Goal: Task Accomplishment & Management: Manage account settings

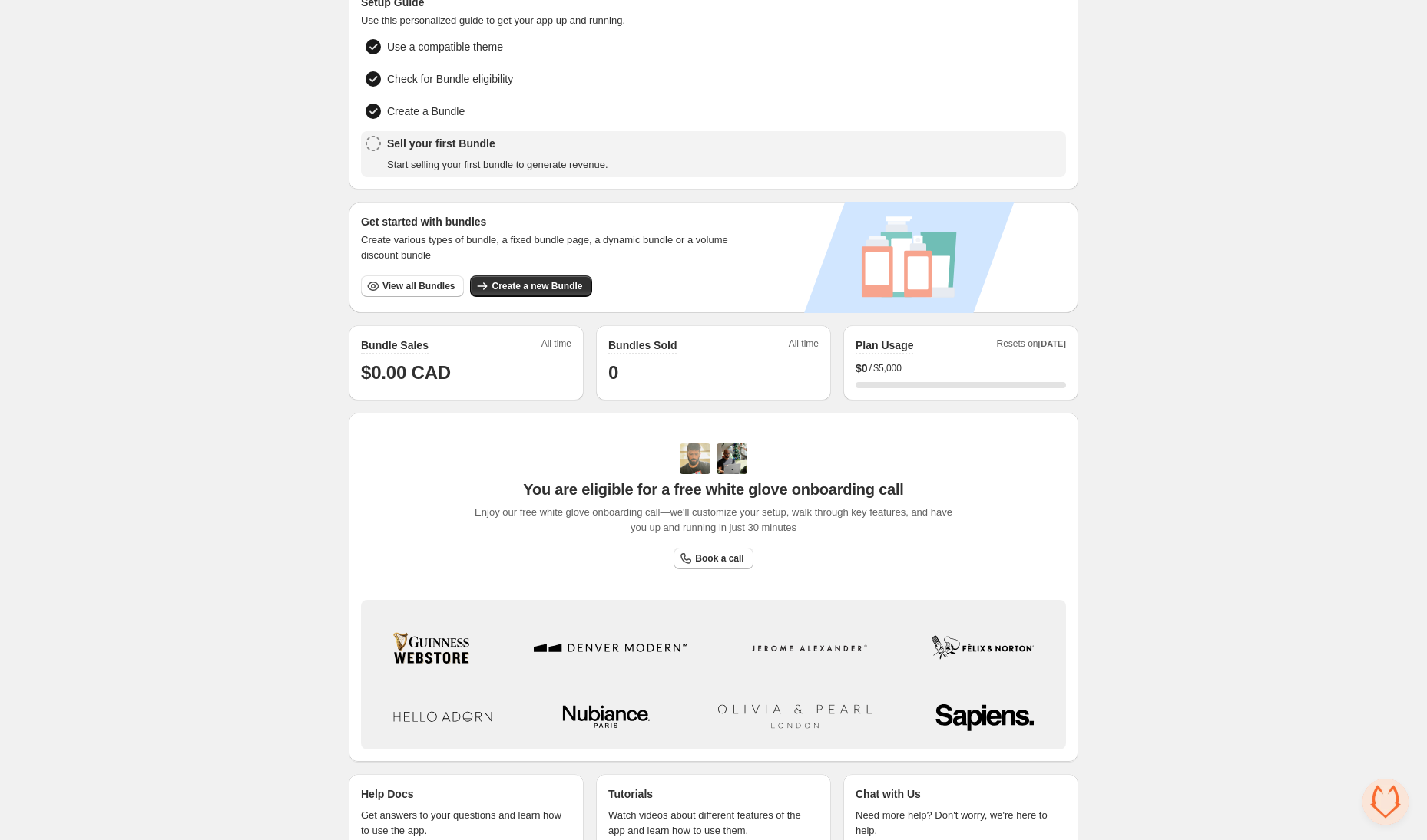
scroll to position [103, 0]
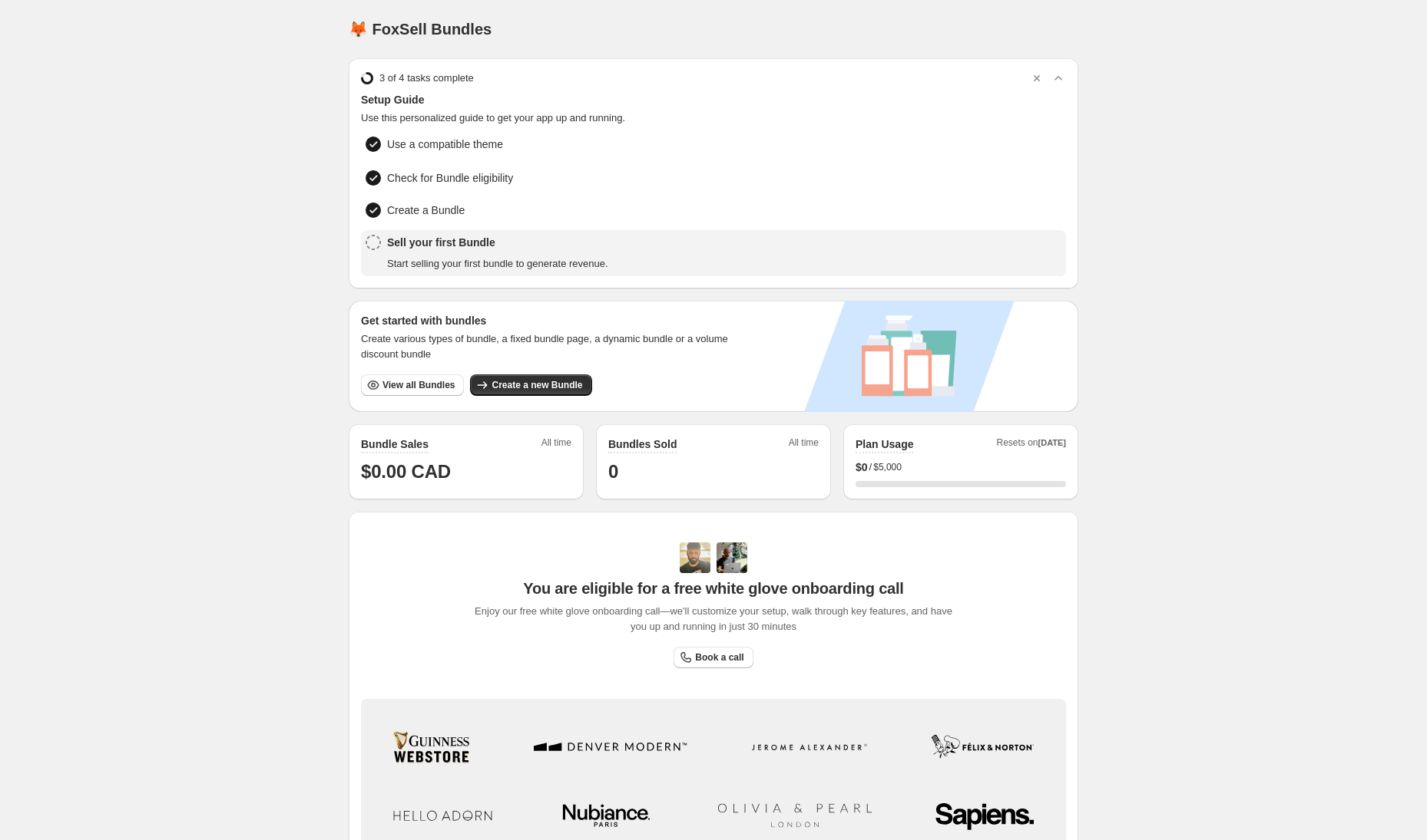
scroll to position [146, 0]
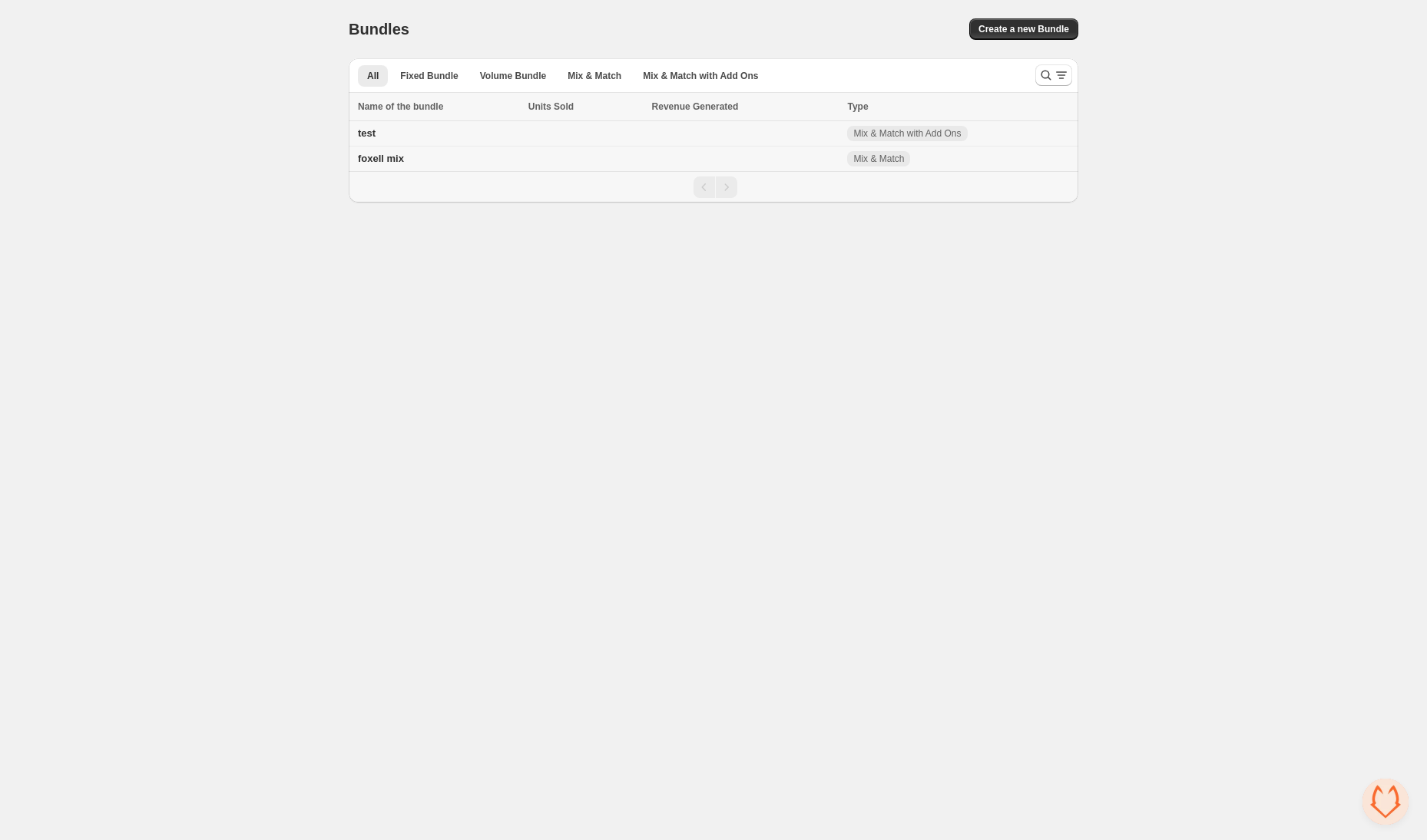
click at [444, 136] on td "test" at bounding box center [436, 134] width 175 height 25
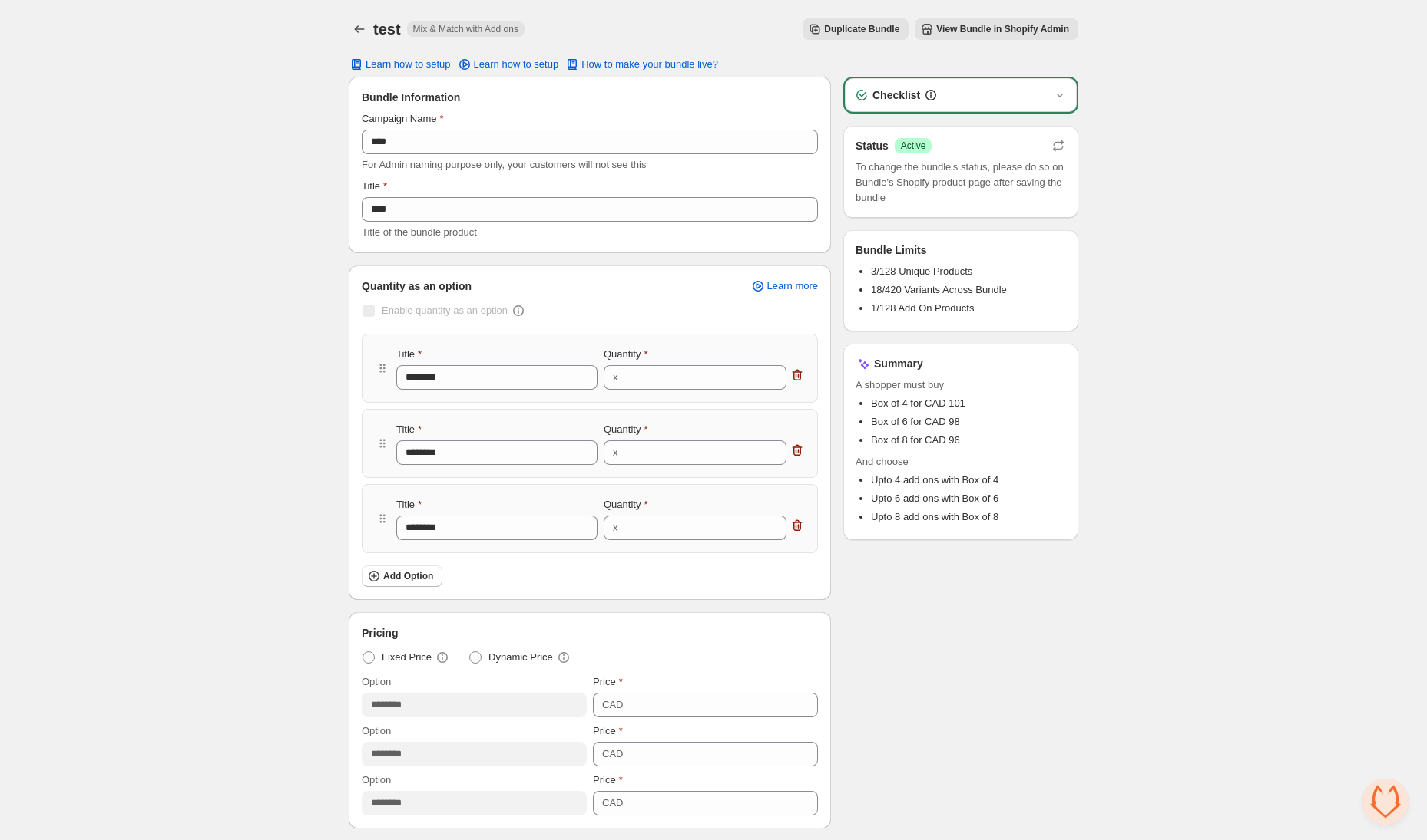
click at [422, 30] on span "Mix & Match with Add ons" at bounding box center [466, 28] width 106 height 13
drag, startPoint x: 411, startPoint y: 31, endPoint x: 567, endPoint y: 27, distance: 156.1
click at [567, 27] on div "test Mix & Match with Add ons Duplicate Bundle View Bundle in Shopify Admin Mor…" at bounding box center [713, 29] width 730 height 22
click at [365, 26] on icon "Back" at bounding box center [359, 29] width 15 height 15
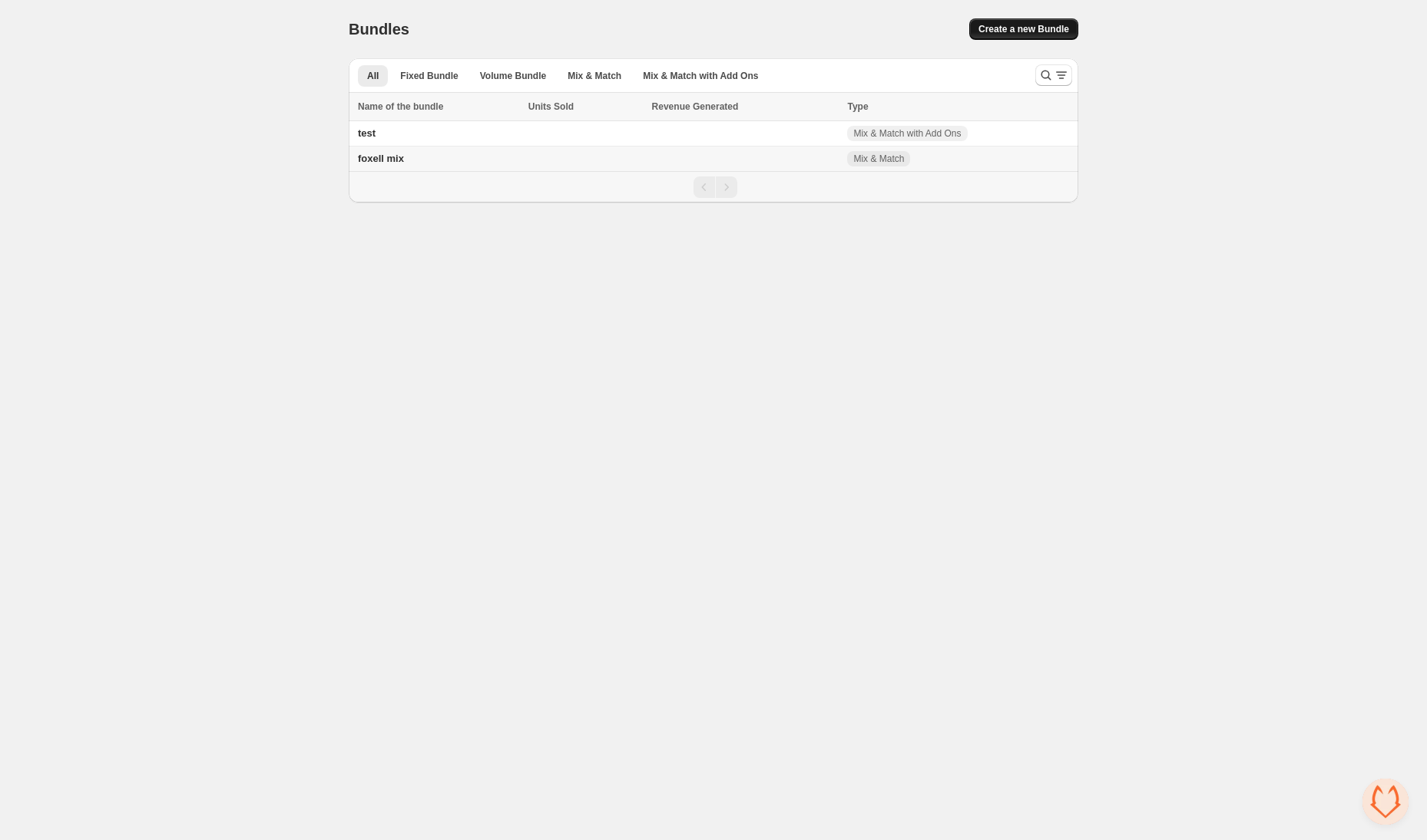
click at [991, 28] on span "Create a new Bundle" at bounding box center [1023, 28] width 90 height 13
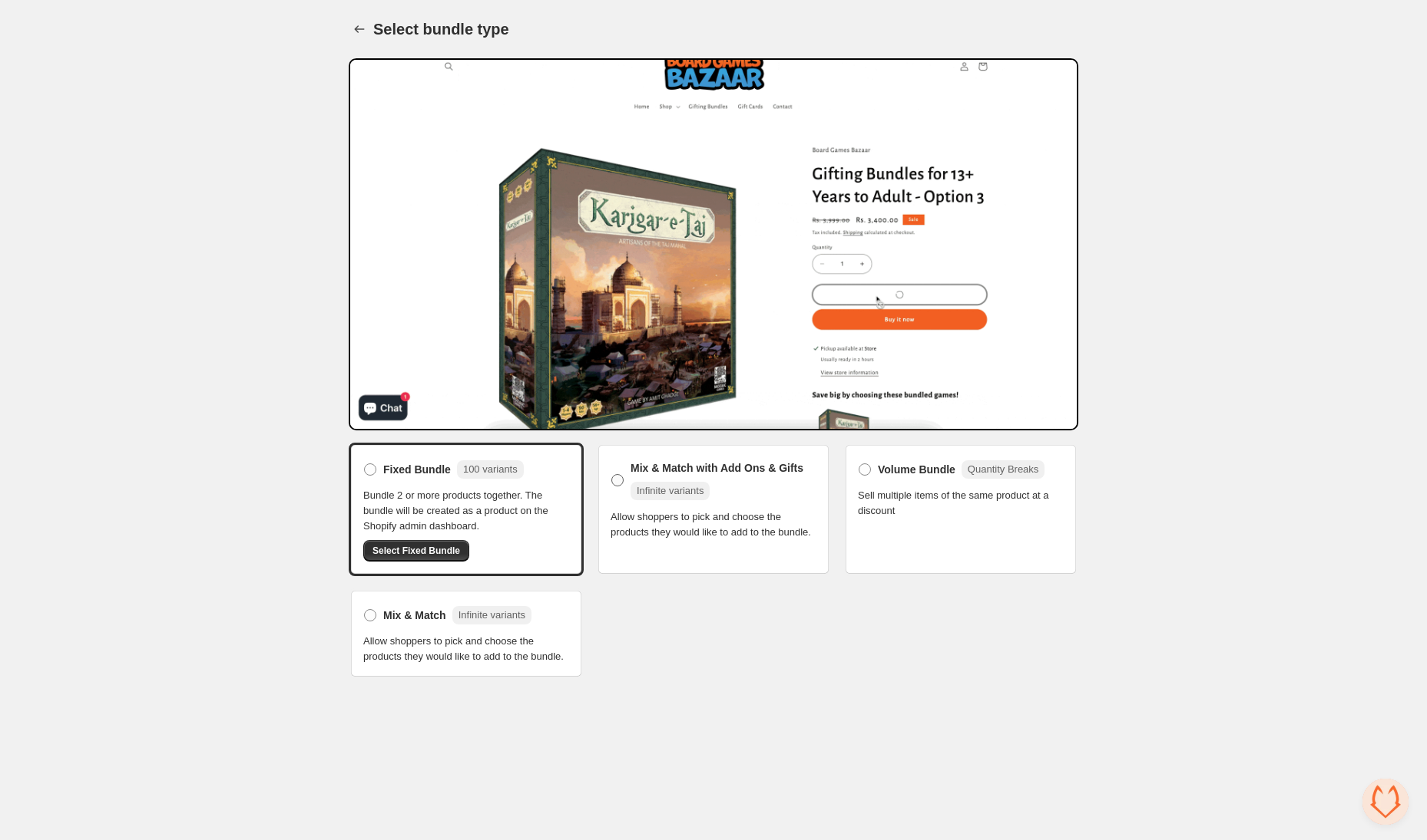
click at [745, 468] on span "Mix & Match with Add Ons & Gifts" at bounding box center [716, 468] width 173 height 15
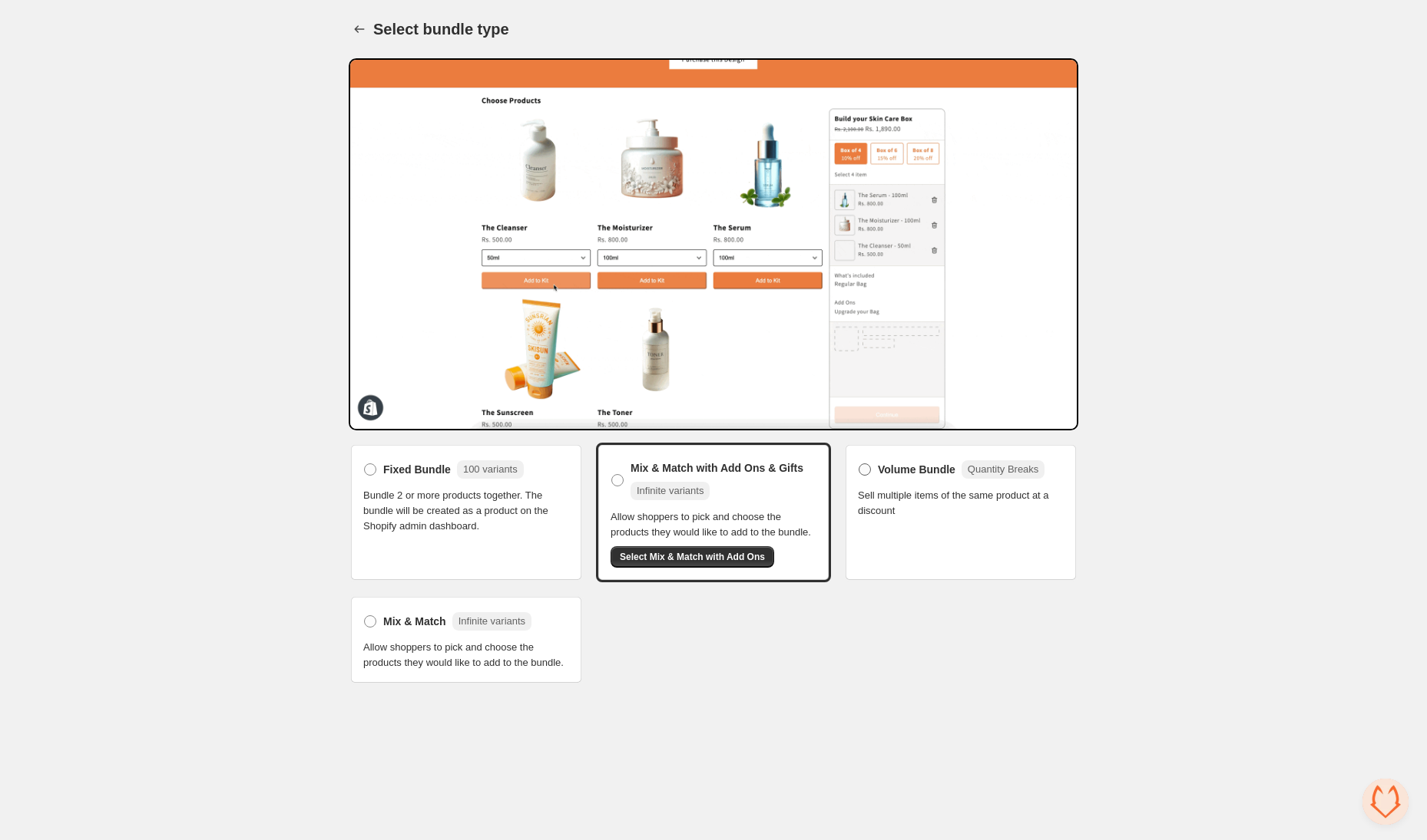
click at [897, 471] on span "Volume Bundle" at bounding box center [916, 470] width 78 height 15
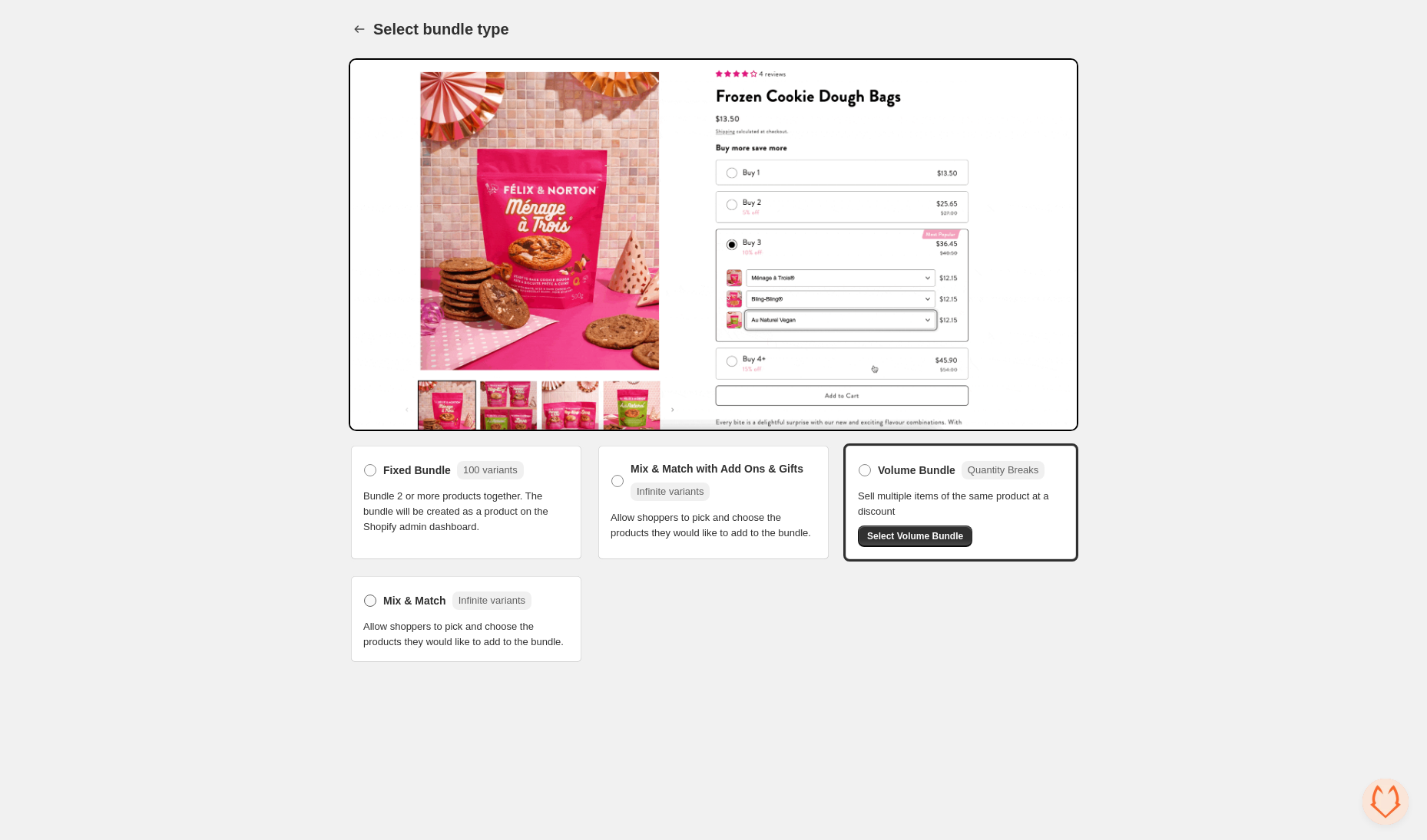
click at [410, 607] on span "Mix & Match" at bounding box center [414, 600] width 63 height 15
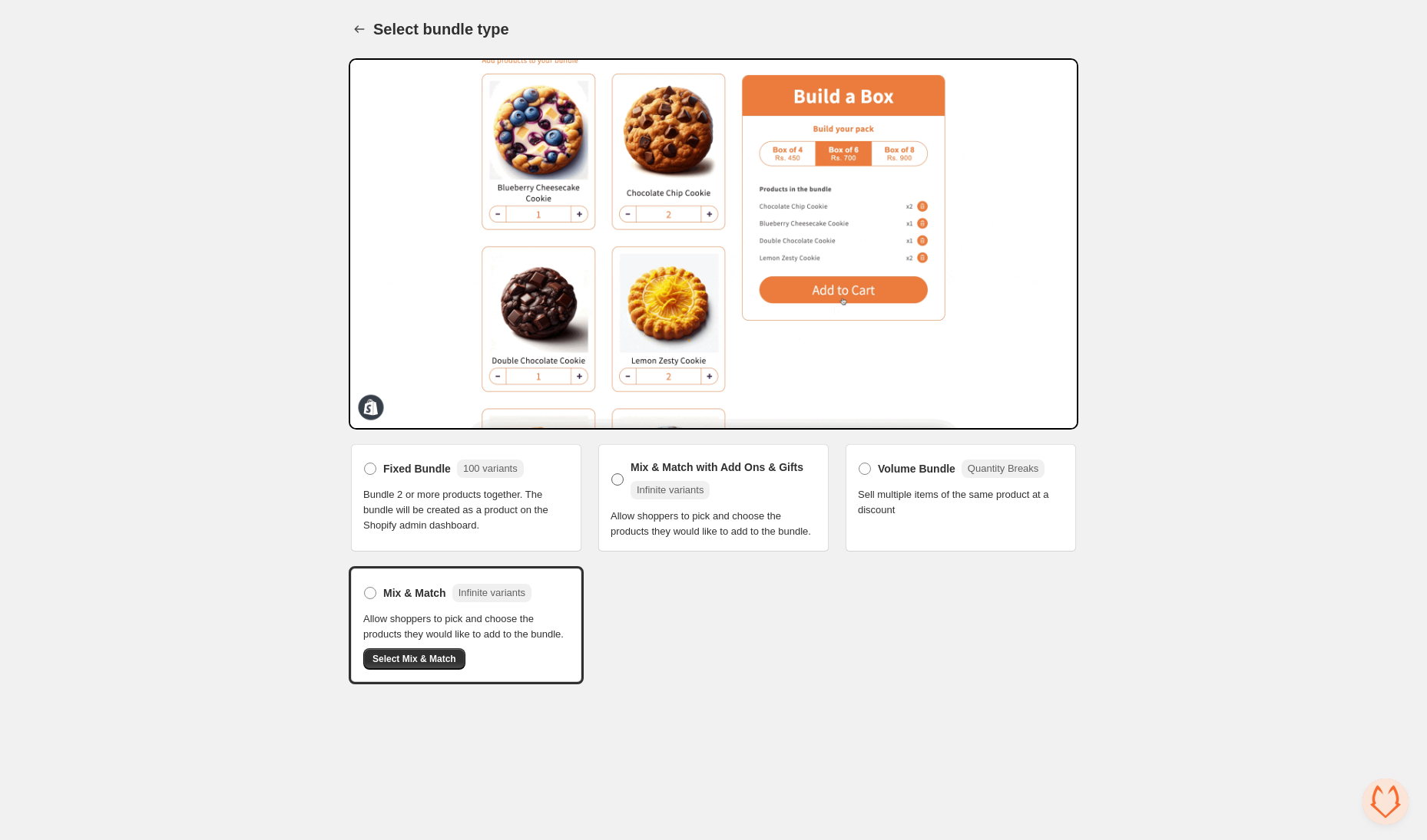
click at [690, 466] on span "Mix & Match with Add Ons & Gifts" at bounding box center [716, 467] width 173 height 15
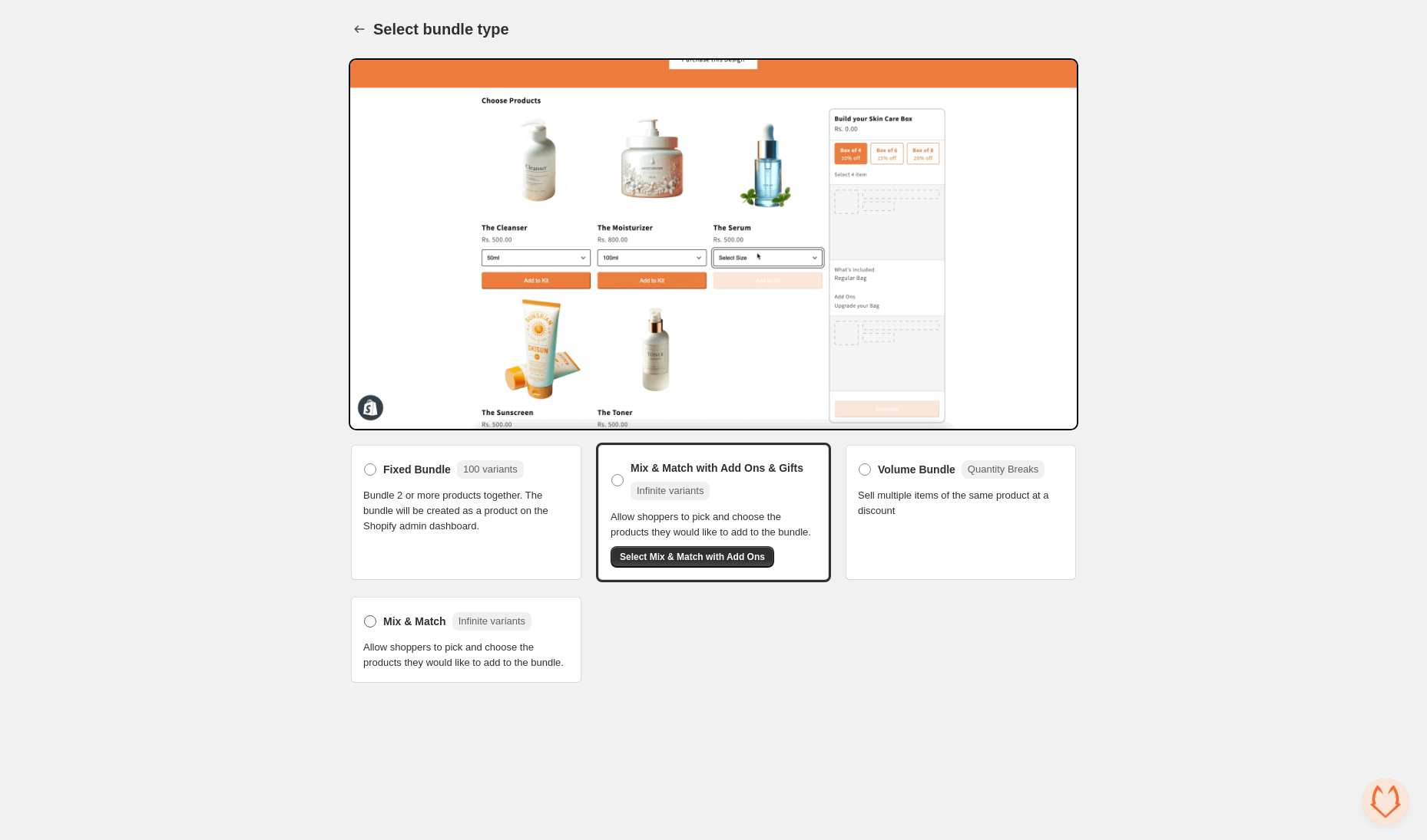
click at [416, 629] on span "Mix & Match" at bounding box center [414, 621] width 63 height 15
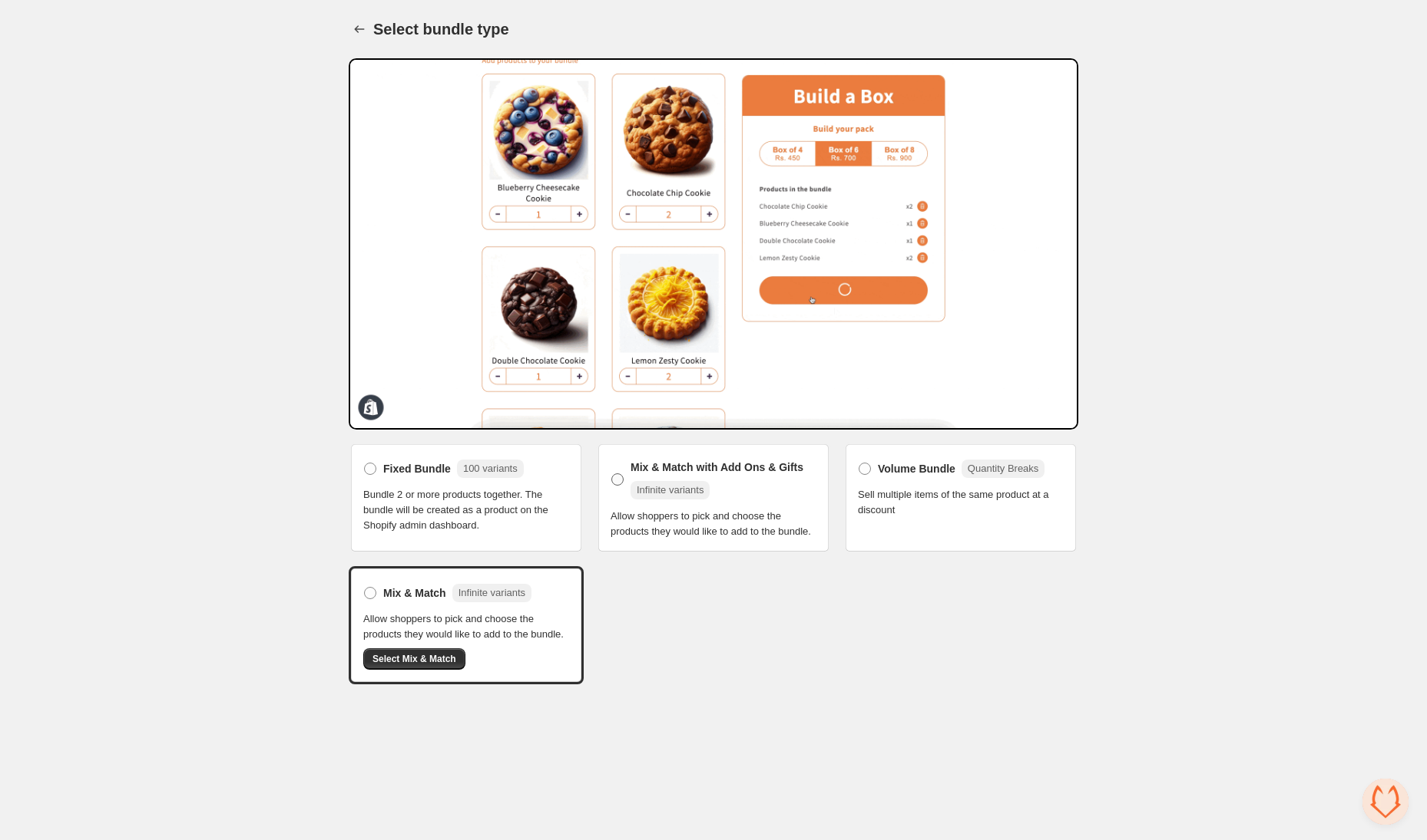
click at [730, 469] on span "Mix & Match with Add Ons & Gifts" at bounding box center [716, 467] width 173 height 15
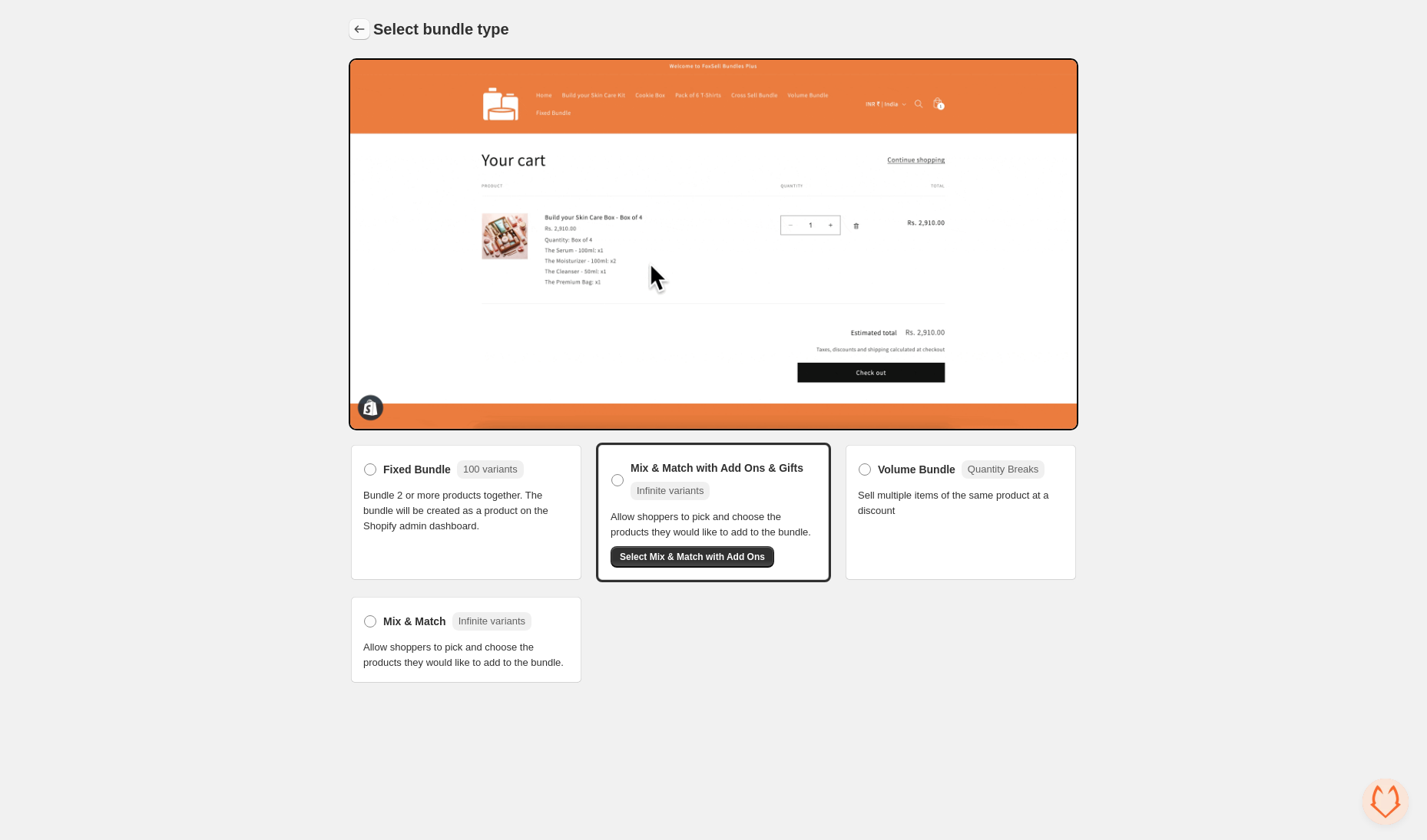
click at [360, 37] on button "Back" at bounding box center [359, 29] width 22 height 22
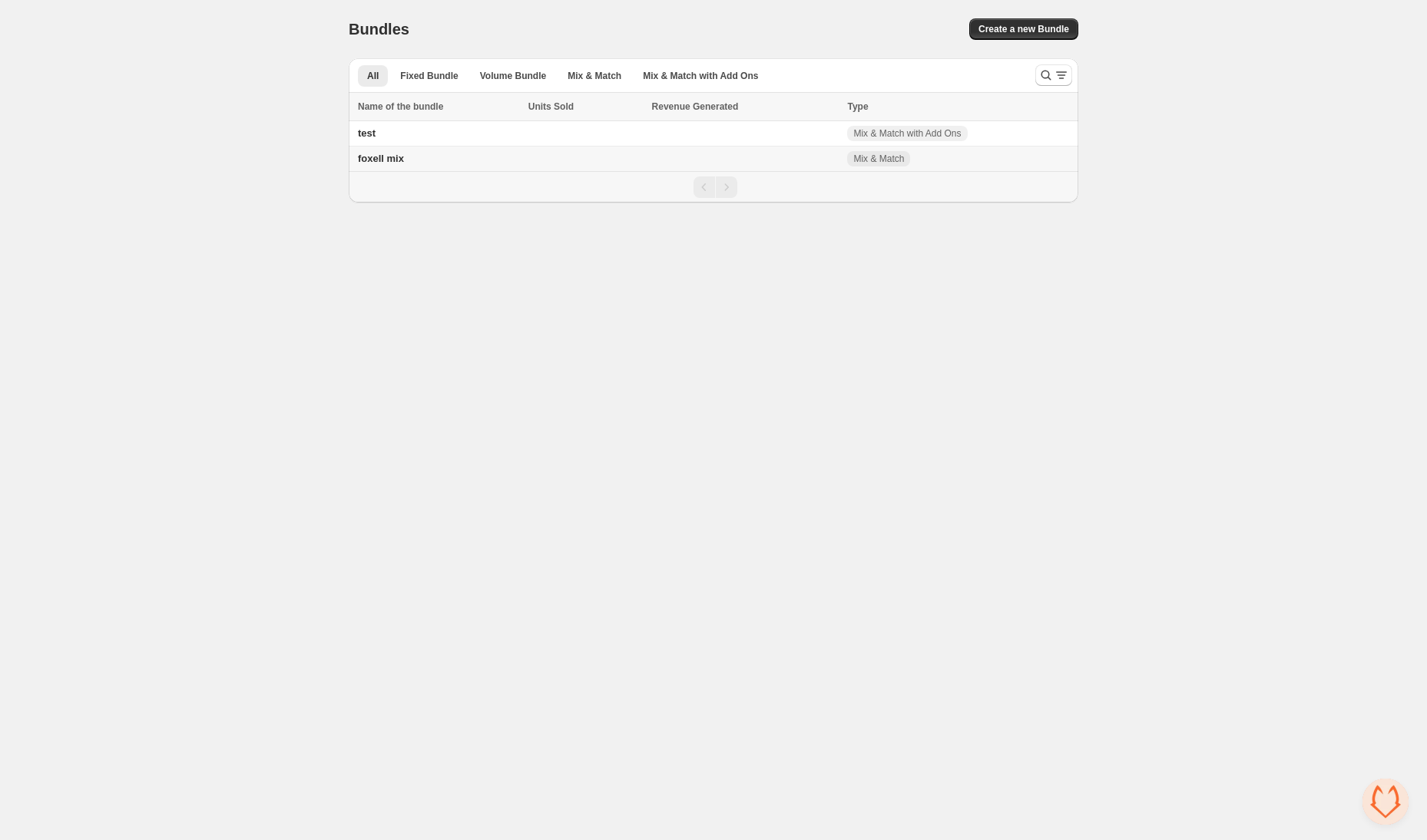
click at [718, 159] on td at bounding box center [745, 159] width 196 height 25
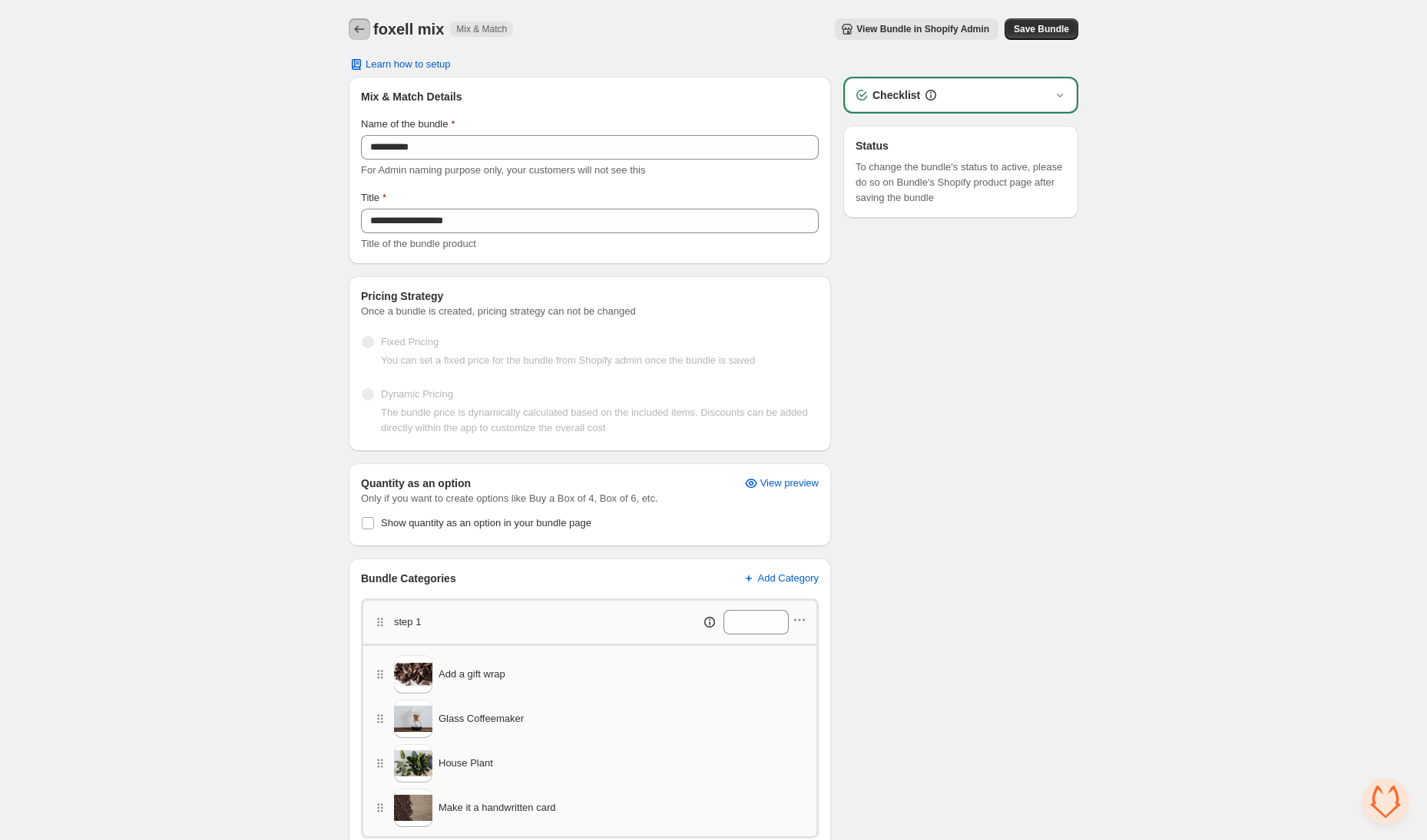
click at [365, 26] on icon "Back" at bounding box center [359, 29] width 15 height 15
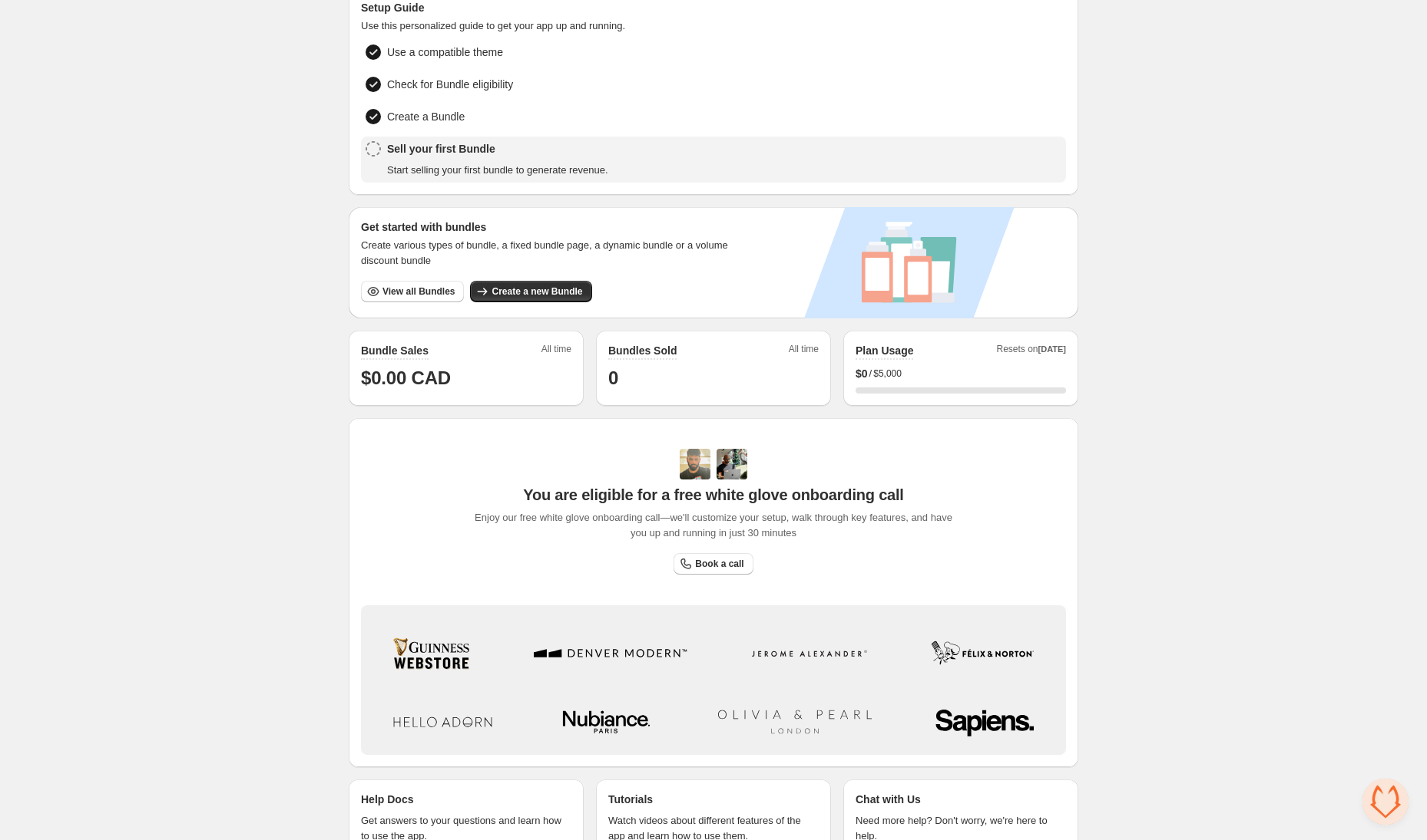
scroll to position [146, 0]
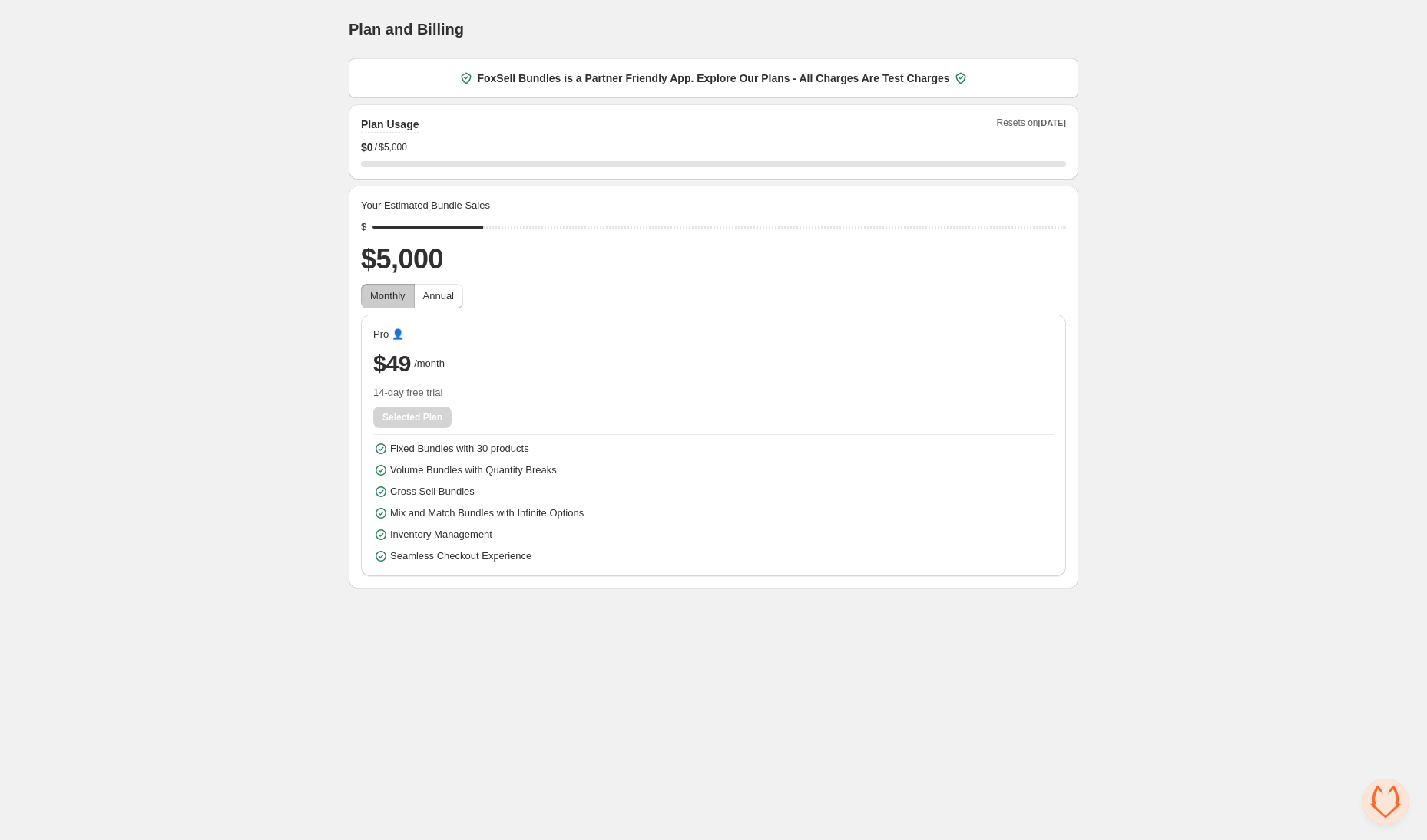
click at [415, 291] on button "Monthly" at bounding box center [388, 296] width 54 height 24
click at [437, 292] on span "Annual" at bounding box center [438, 296] width 31 height 12
click at [388, 298] on span "Monthly" at bounding box center [388, 296] width 35 height 12
click at [414, 298] on button "Monthly" at bounding box center [388, 296] width 54 height 24
click at [425, 299] on button "Annual" at bounding box center [438, 296] width 49 height 24
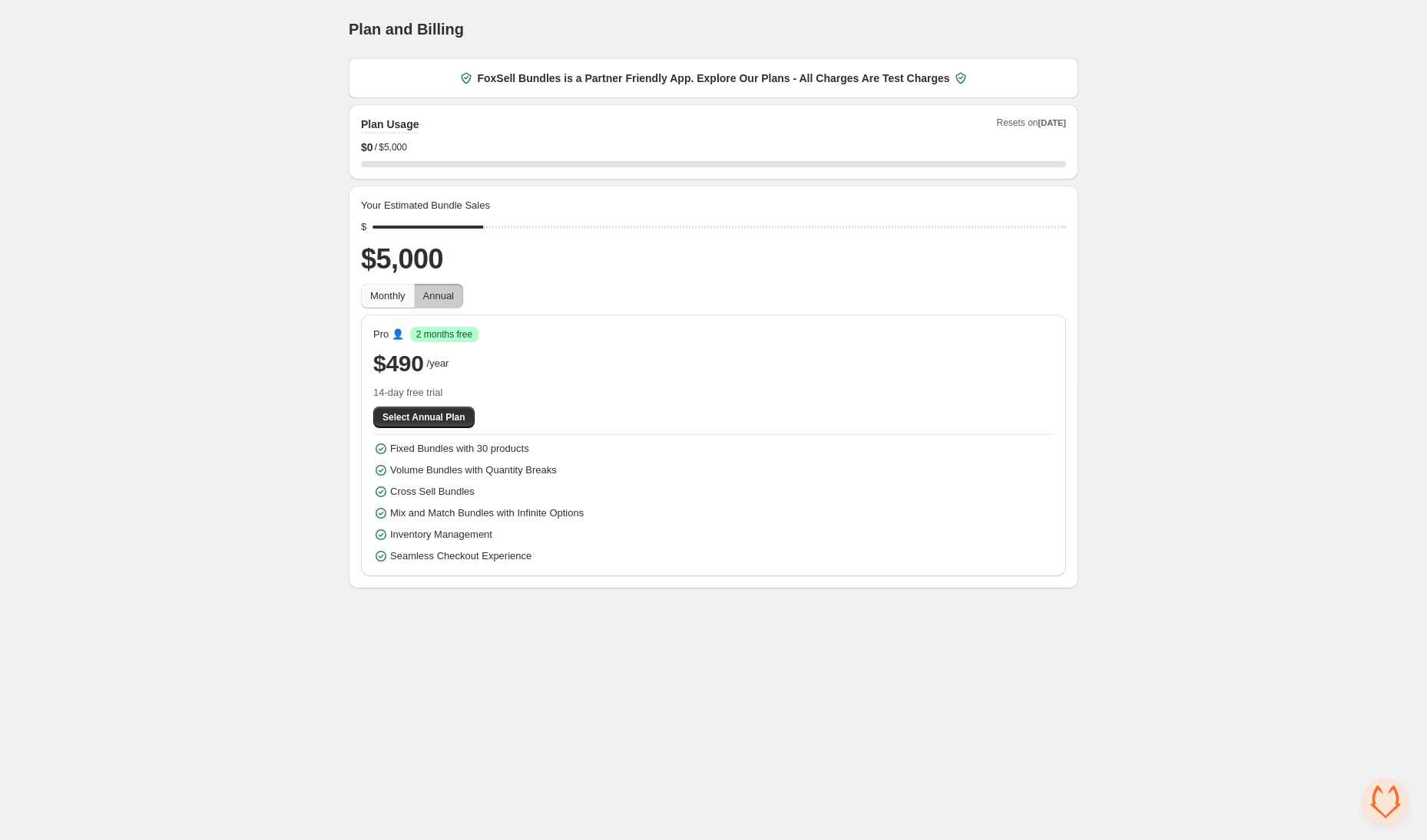
click at [388, 298] on span "Monthly" at bounding box center [388, 296] width 35 height 12
click at [668, 224] on input "range" at bounding box center [718, 227] width 693 height 22
click at [452, 224] on input "range" at bounding box center [718, 227] width 693 height 22
click at [483, 226] on input "range" at bounding box center [718, 227] width 693 height 22
click at [539, 225] on input "range" at bounding box center [718, 227] width 693 height 22
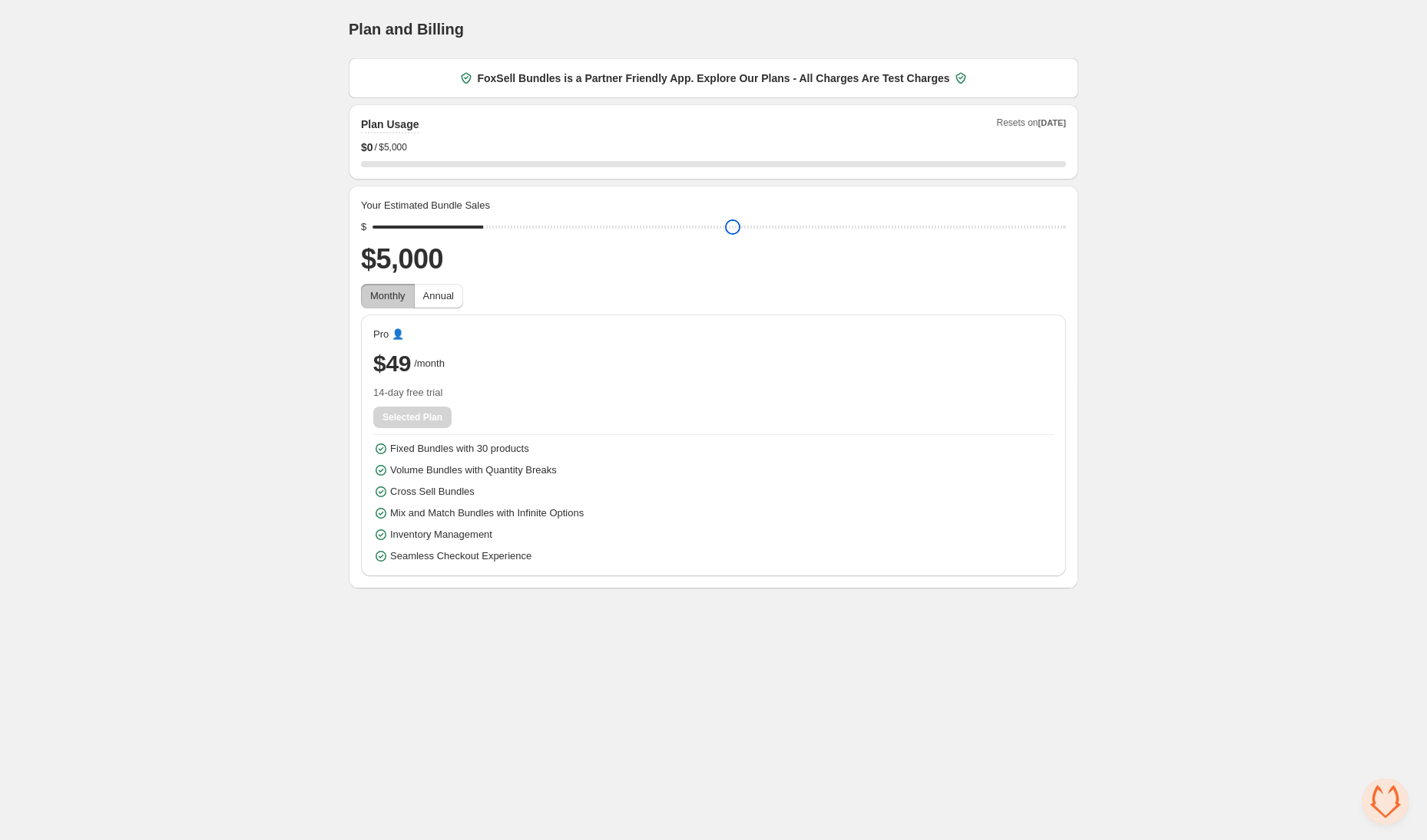
drag, startPoint x: 542, startPoint y: 231, endPoint x: 486, endPoint y: 224, distance: 56.4
type input "****"
click at [486, 224] on input "range" at bounding box center [718, 227] width 693 height 22
click at [186, 167] on div "Home Bundles Analytics Plan and Billing Plan and Billing. This page is ready Pl…" at bounding box center [713, 294] width 1427 height 589
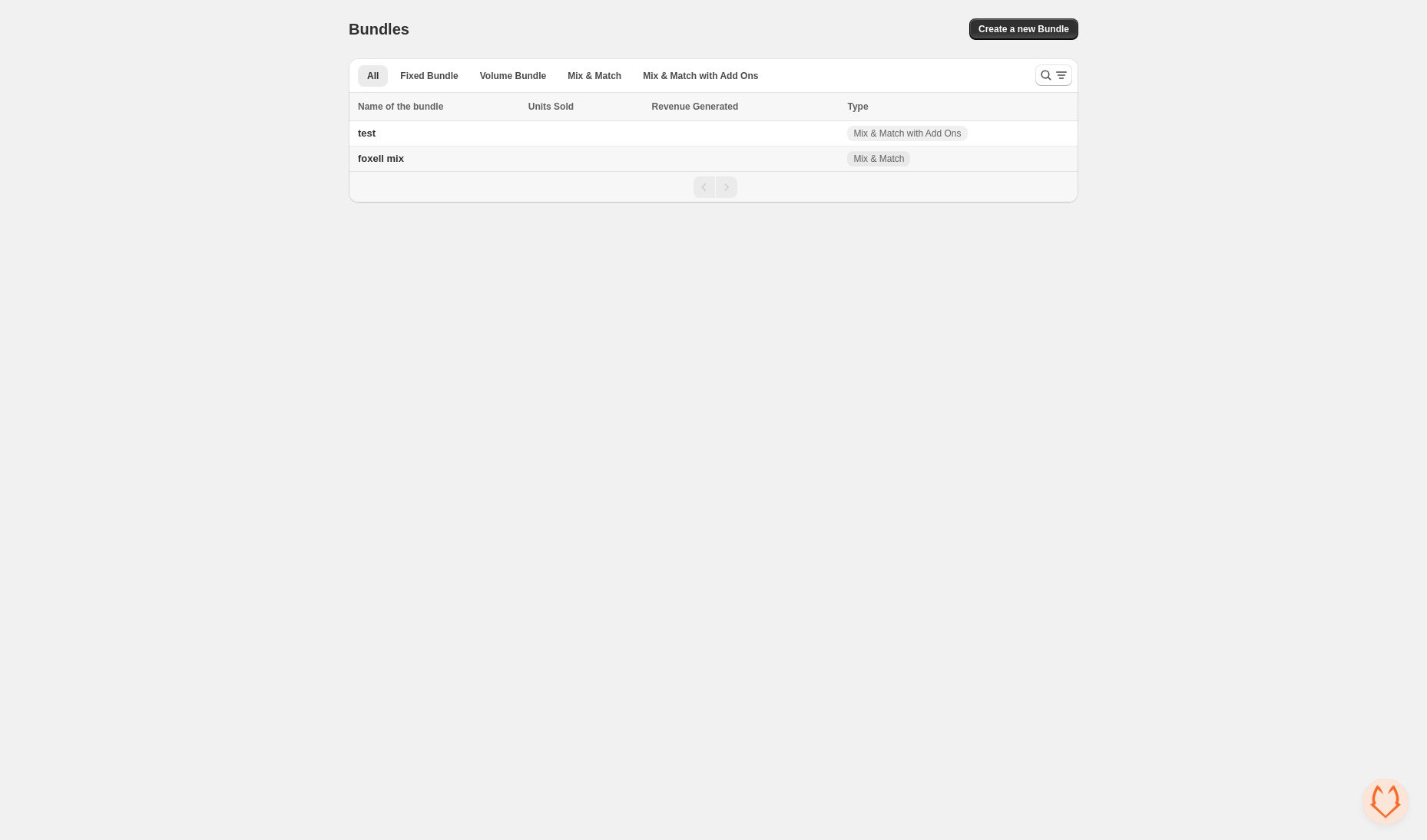
click at [501, 157] on td "foxell mix" at bounding box center [436, 159] width 175 height 25
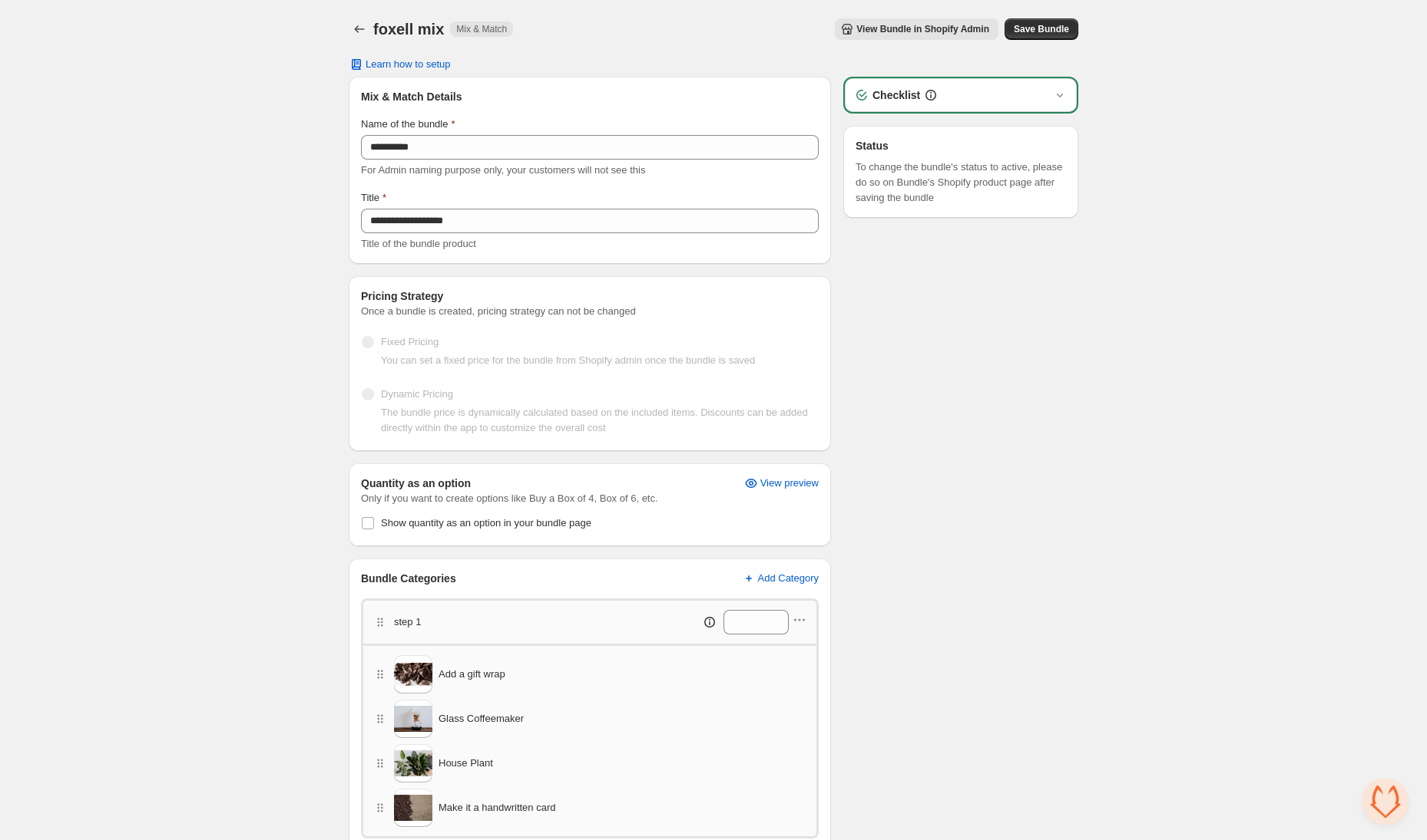
click at [950, 32] on span "View Bundle in Shopify Admin" at bounding box center [923, 28] width 133 height 13
click at [921, 104] on div "Checklist" at bounding box center [960, 95] width 232 height 33
click at [1095, 98] on div "**********" at bounding box center [713, 559] width 767 height 1117
click at [1060, 95] on icon "button" at bounding box center [1059, 95] width 6 height 4
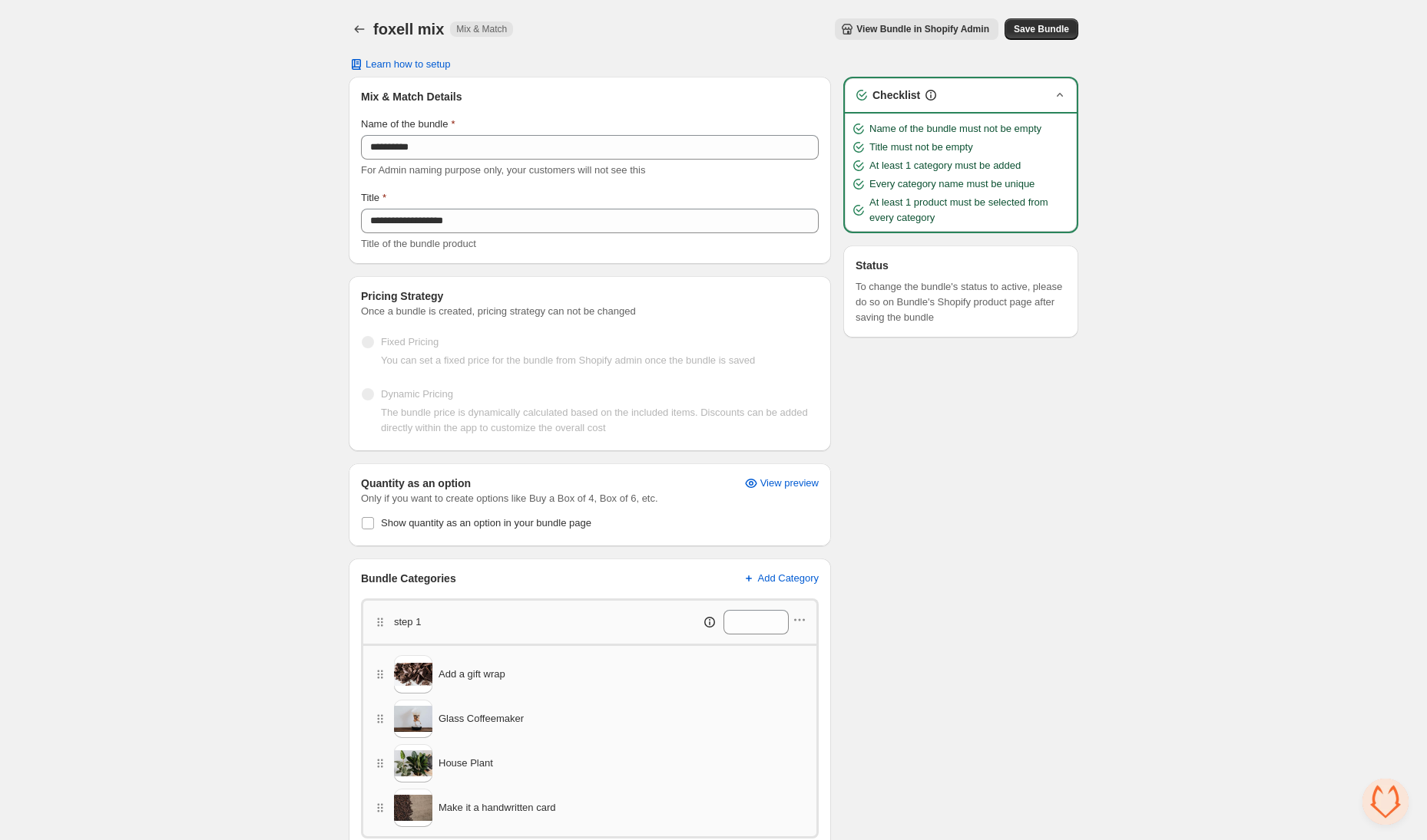
click at [1060, 95] on icon "button" at bounding box center [1059, 95] width 6 height 4
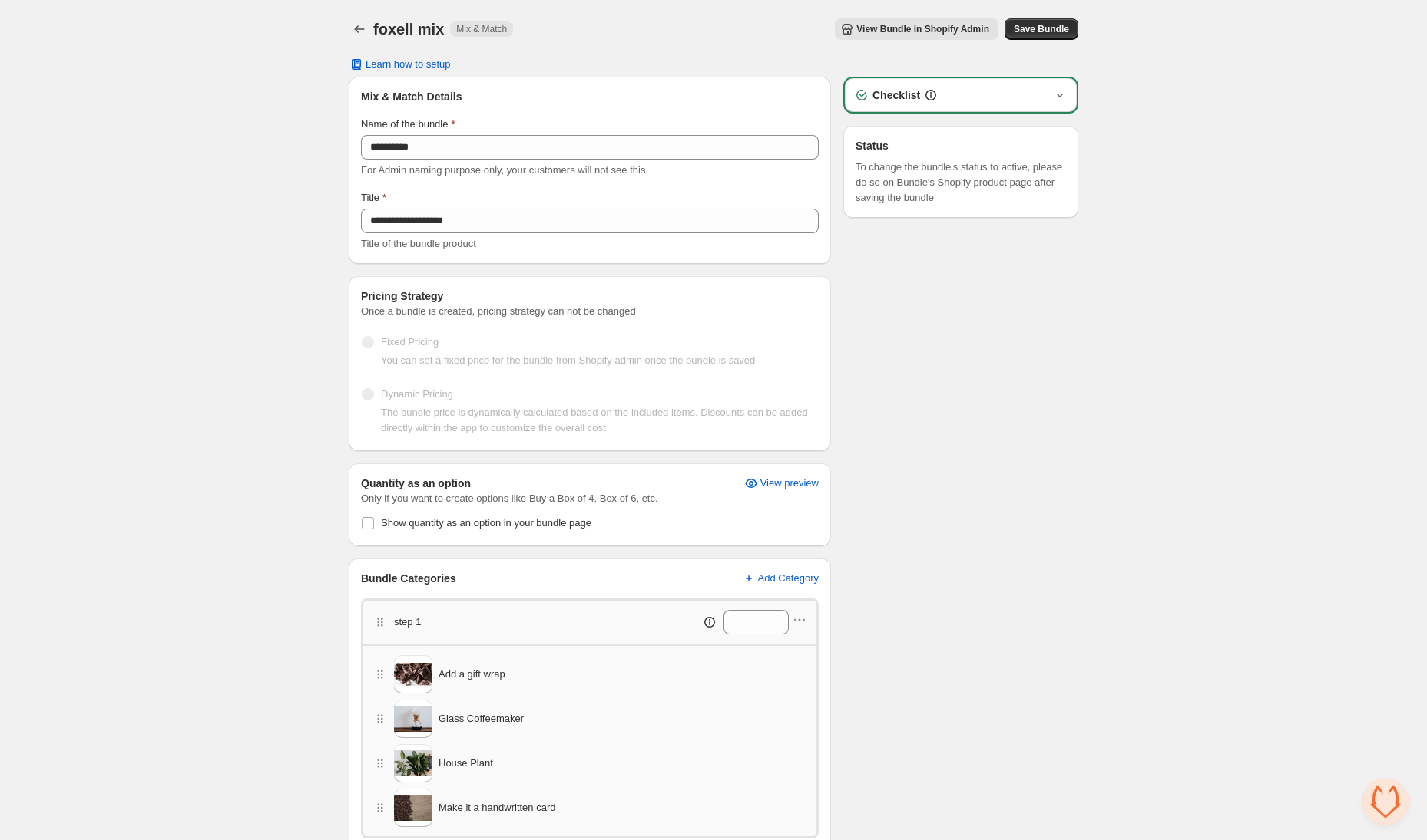
click at [1060, 95] on icon "button" at bounding box center [1059, 95] width 6 height 4
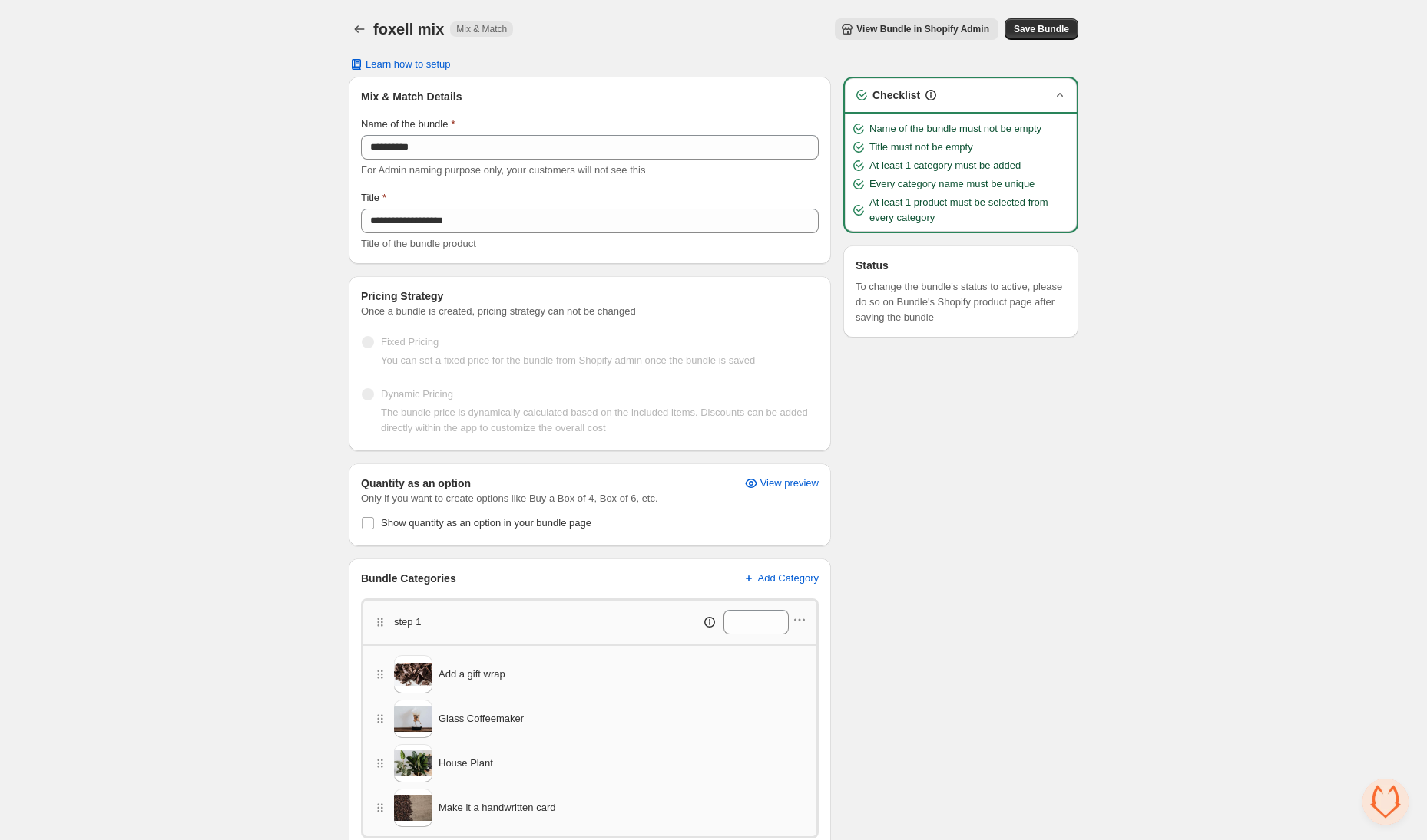
click at [1060, 95] on icon "button" at bounding box center [1059, 95] width 6 height 4
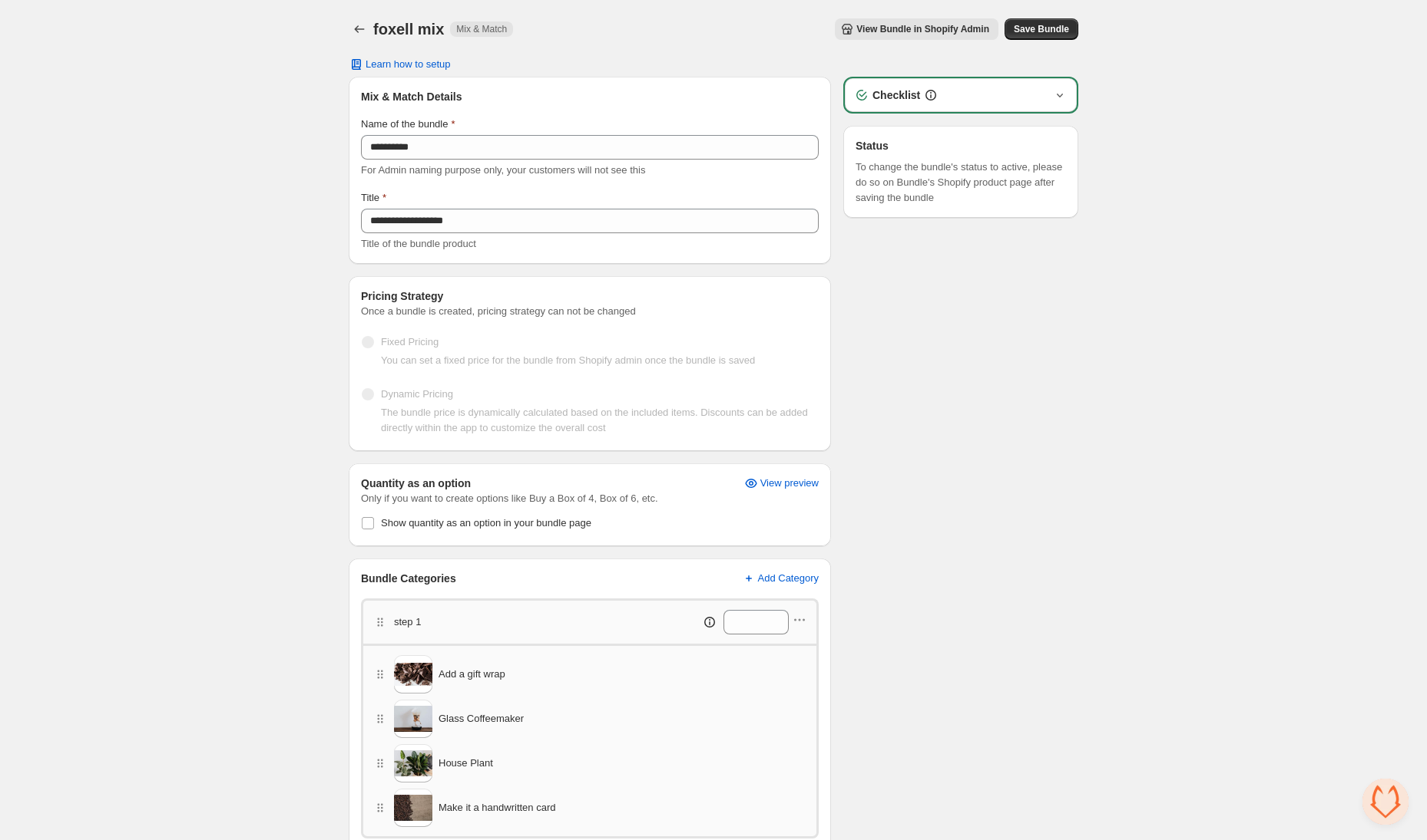
click at [936, 38] on button "View Bundle in Shopify Admin" at bounding box center [916, 29] width 163 height 22
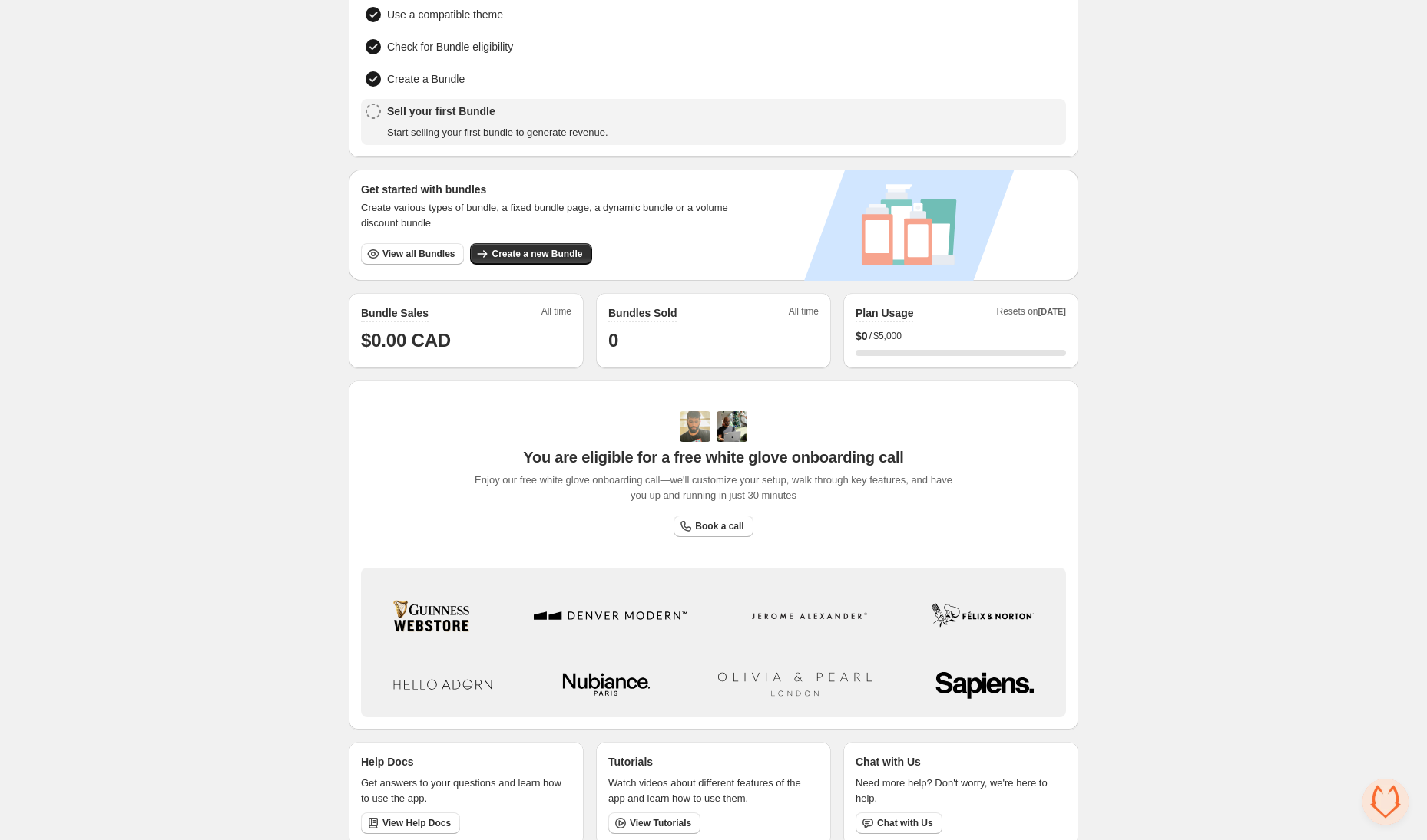
scroll to position [146, 0]
